Goal: Find specific page/section: Find specific page/section

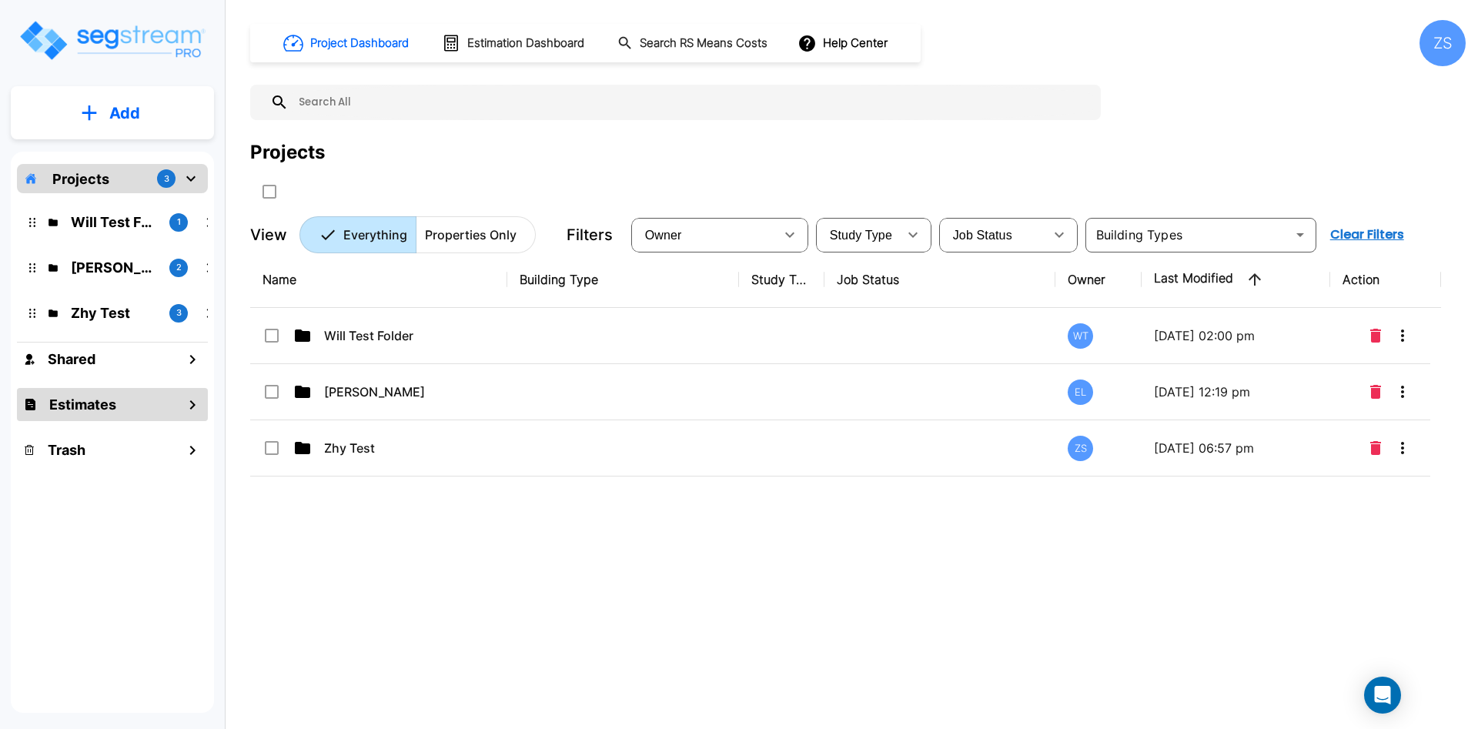
click at [122, 411] on div "Estimates" at bounding box center [112, 404] width 191 height 33
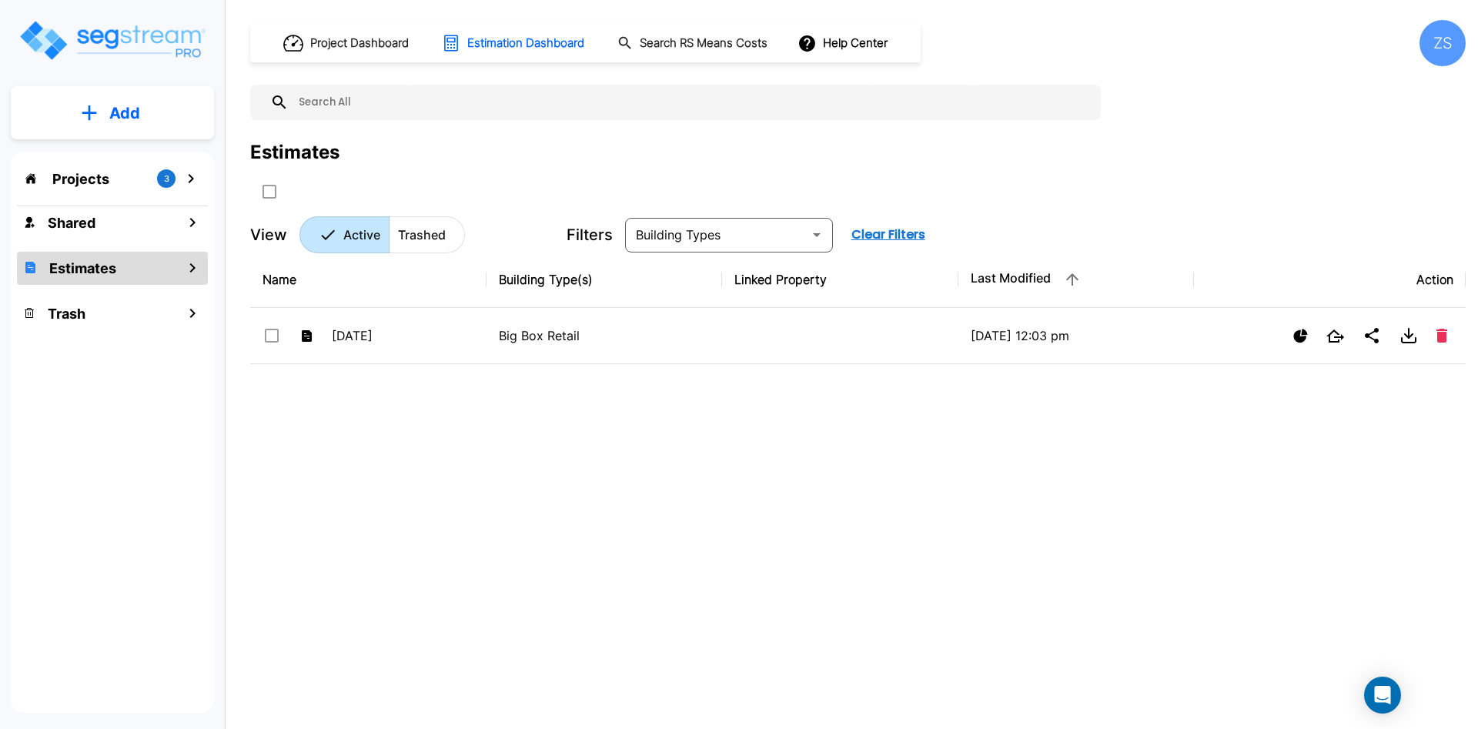
click at [1453, 42] on div "ZS" at bounding box center [1443, 43] width 46 height 46
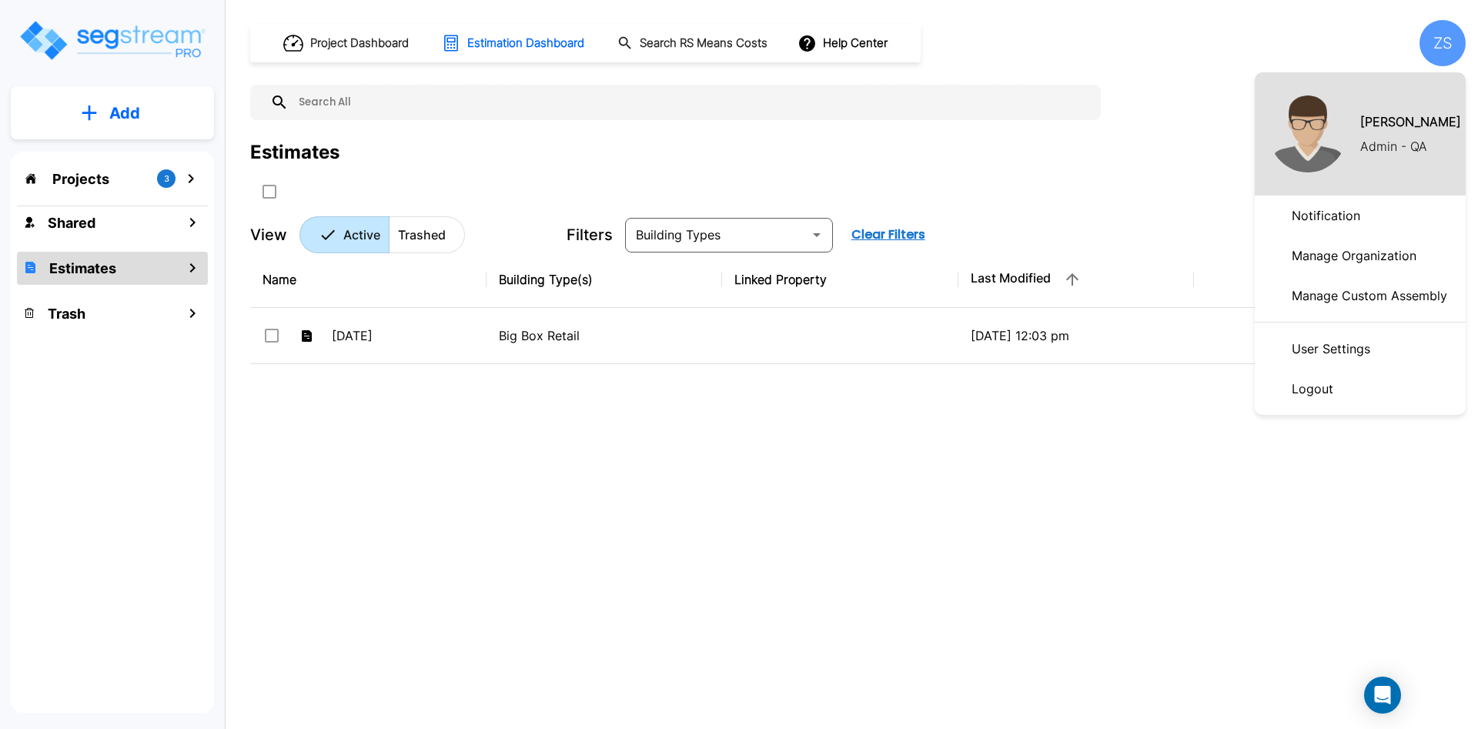
click at [928, 613] on div at bounding box center [739, 364] width 1478 height 729
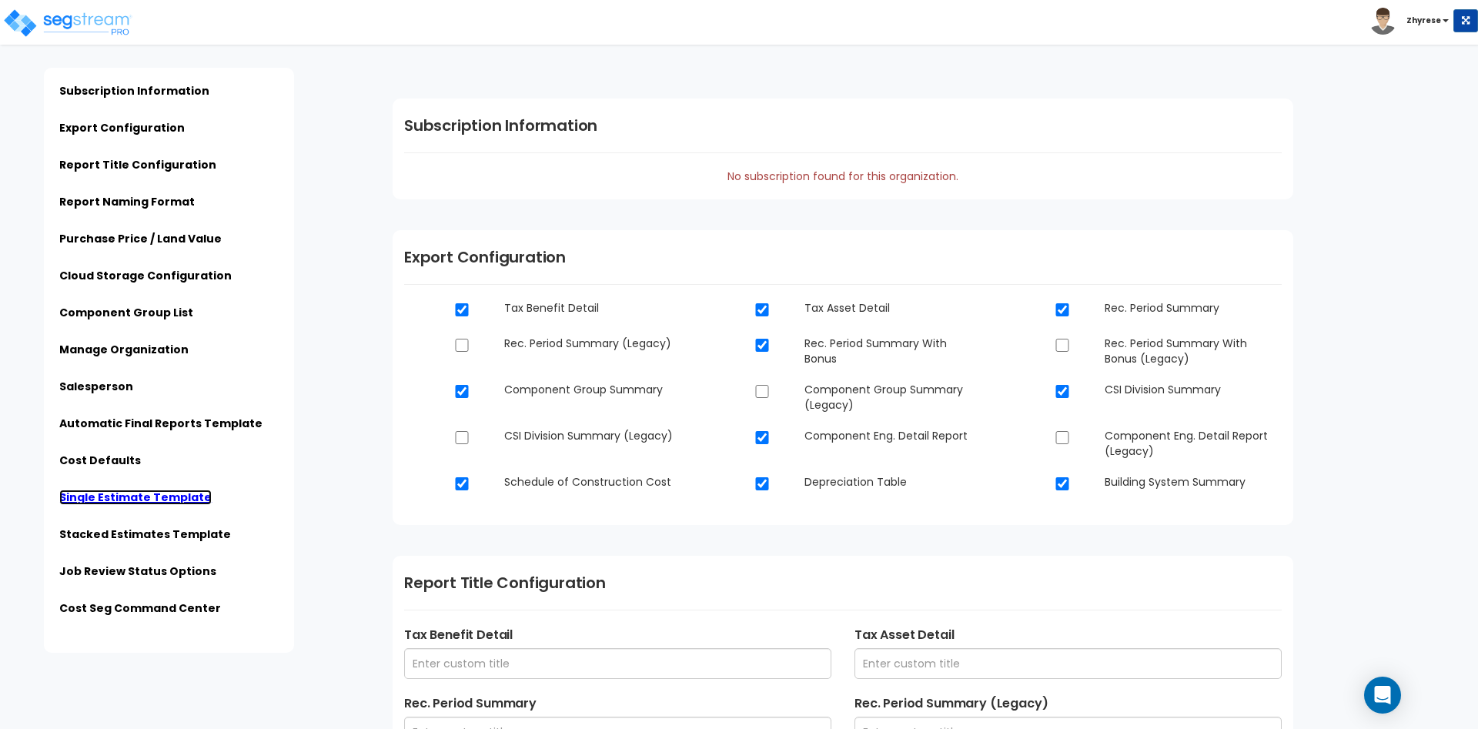
click at [103, 493] on link "Single Estimate Template" at bounding box center [135, 497] width 152 height 15
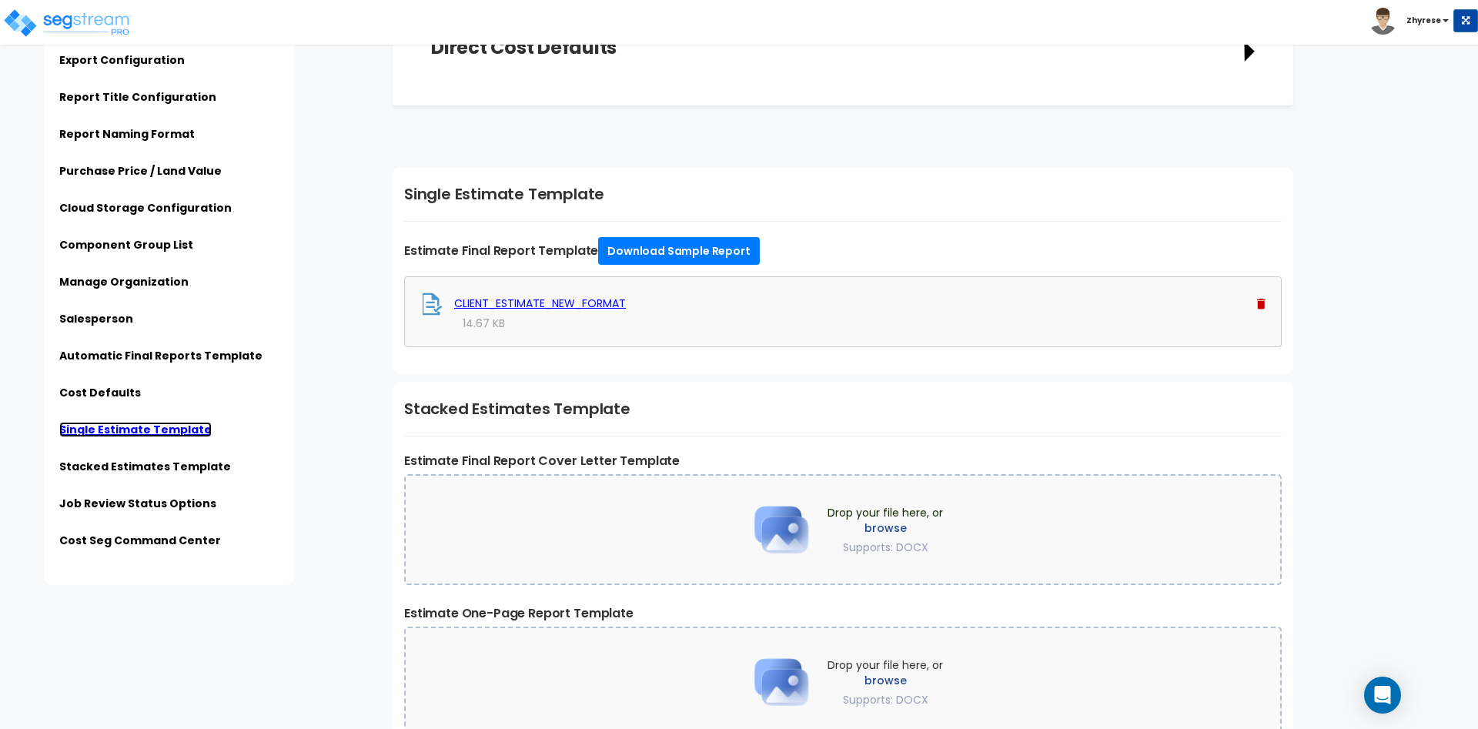
scroll to position [3057, 0]
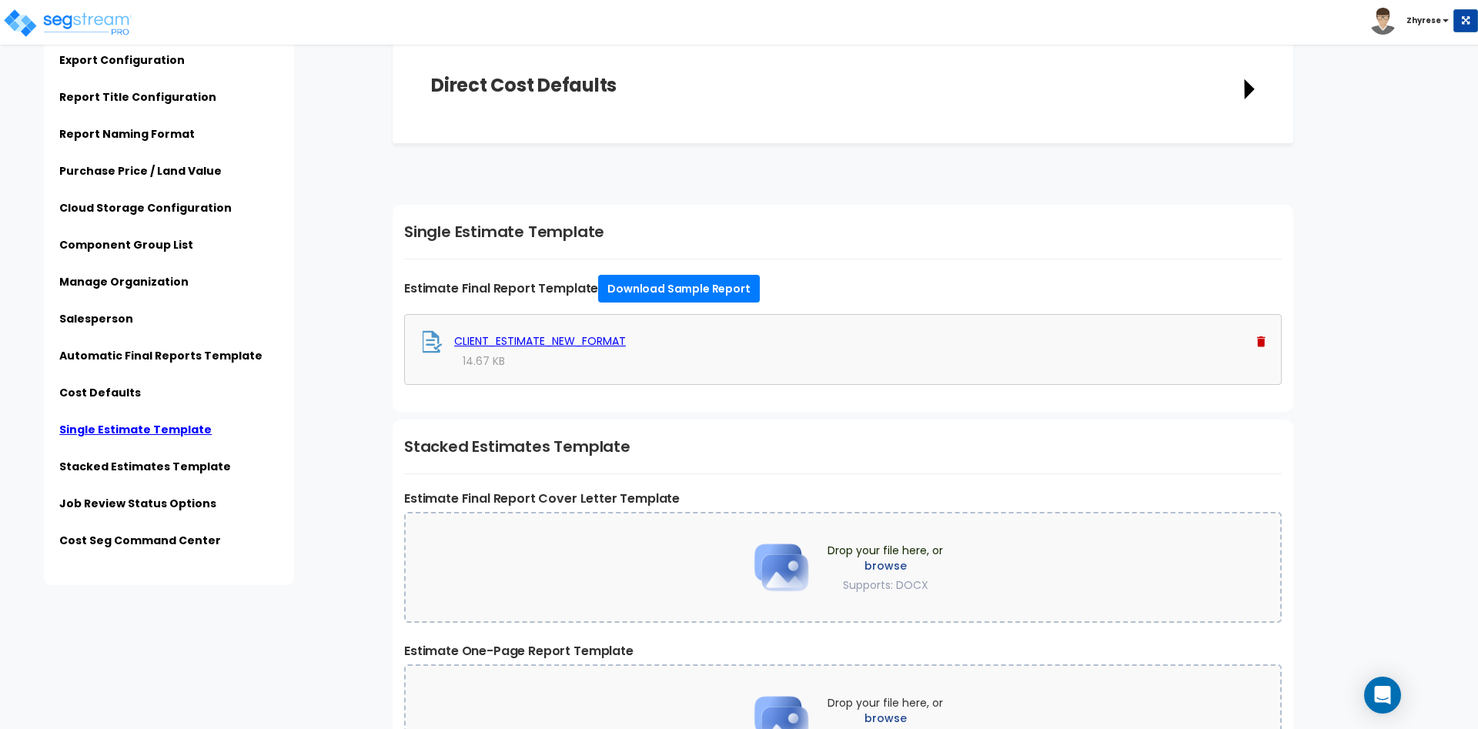
click at [1420, 21] on b "Zhyrese" at bounding box center [1423, 21] width 35 height 12
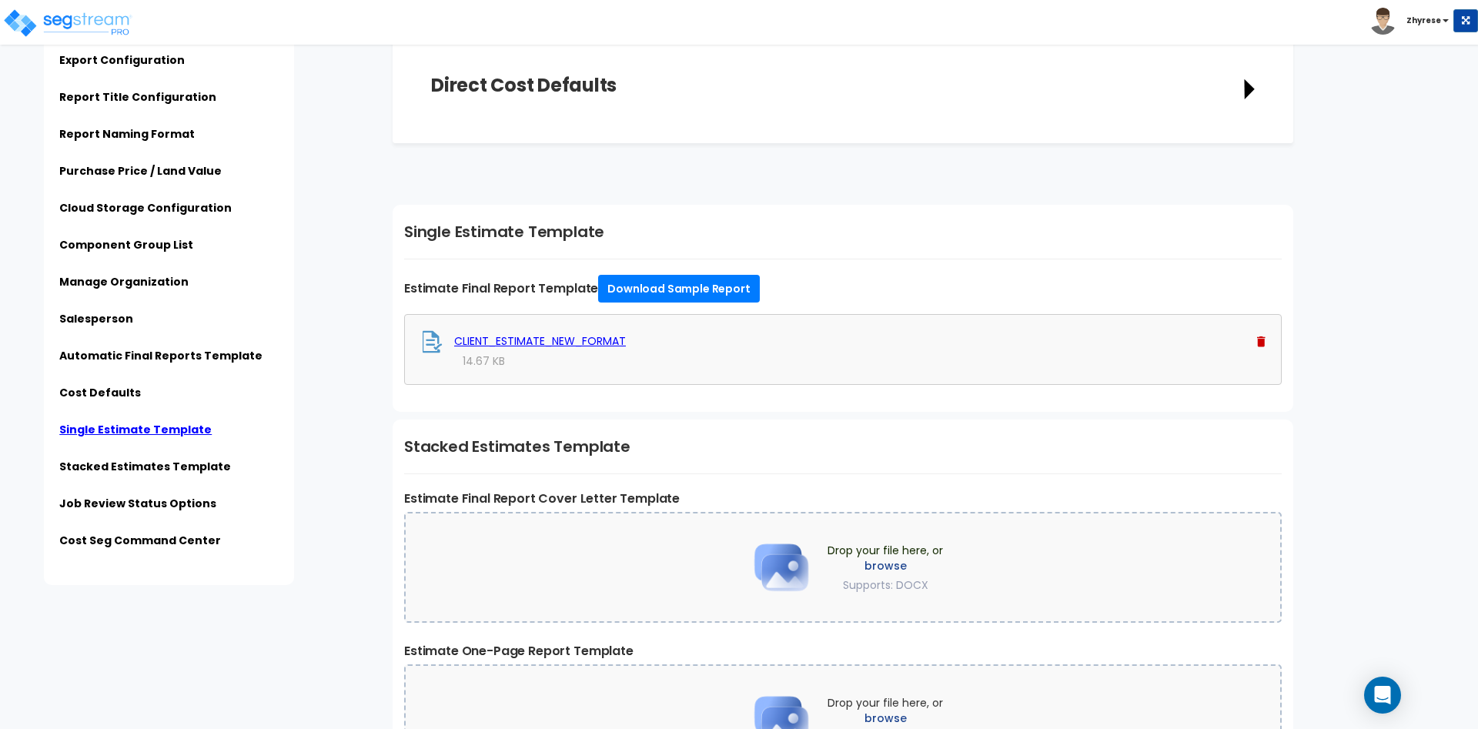
scroll to position [3293, 0]
